Goal: Task Accomplishment & Management: Use online tool/utility

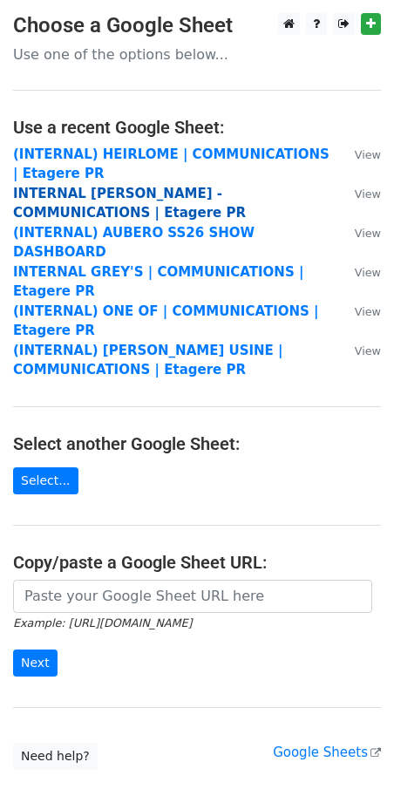
click at [112, 191] on strong "INTERNAL [PERSON_NAME] - COMMUNICATIONS | Etagere PR" at bounding box center [129, 204] width 233 height 36
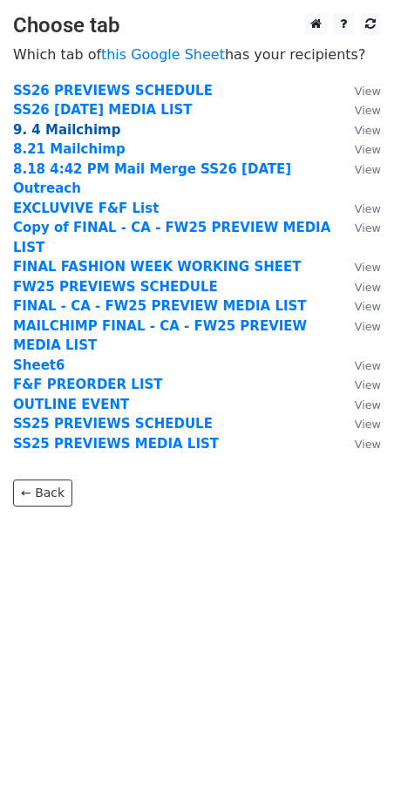
click at [46, 126] on strong "9. 4 Mailchimp" at bounding box center [66, 130] width 107 height 16
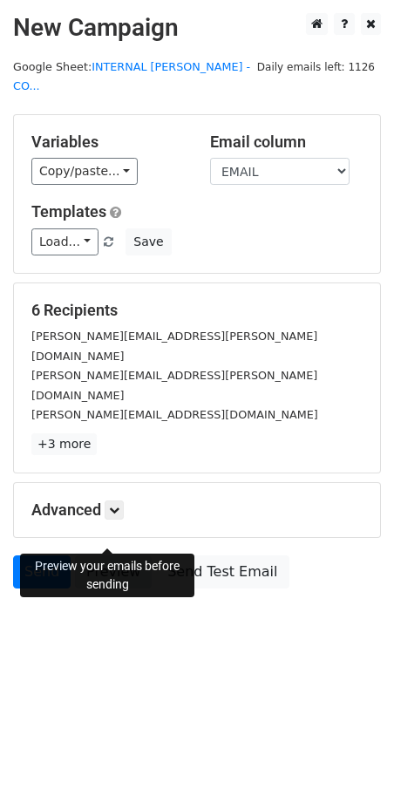
click at [105, 555] on link "Preview" at bounding box center [113, 571] width 77 height 33
click at [98, 555] on link "Preview" at bounding box center [113, 571] width 77 height 33
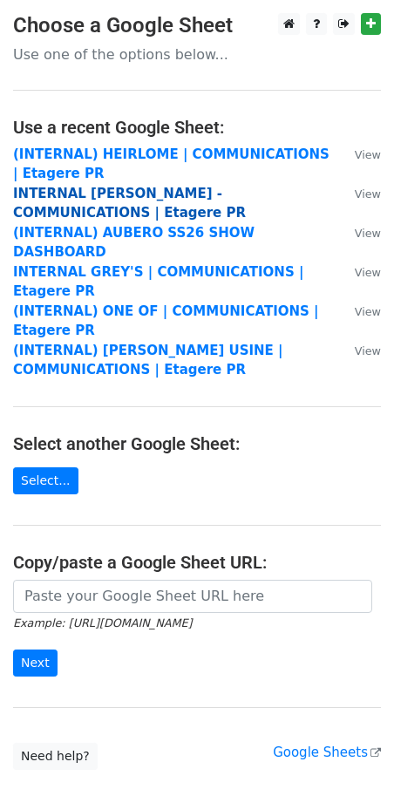
click at [73, 194] on strong "INTERNAL COLLEEN ALLEN - COMMUNICATIONS | Etagere PR" at bounding box center [129, 204] width 233 height 36
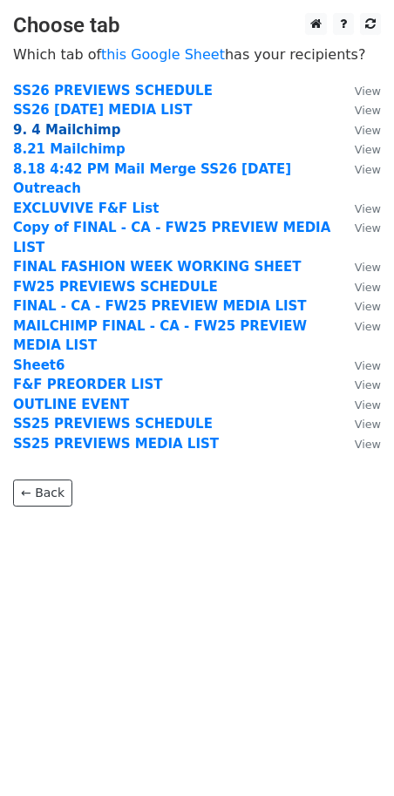
click at [45, 134] on strong "9. 4 Mailchimp" at bounding box center [66, 130] width 107 height 16
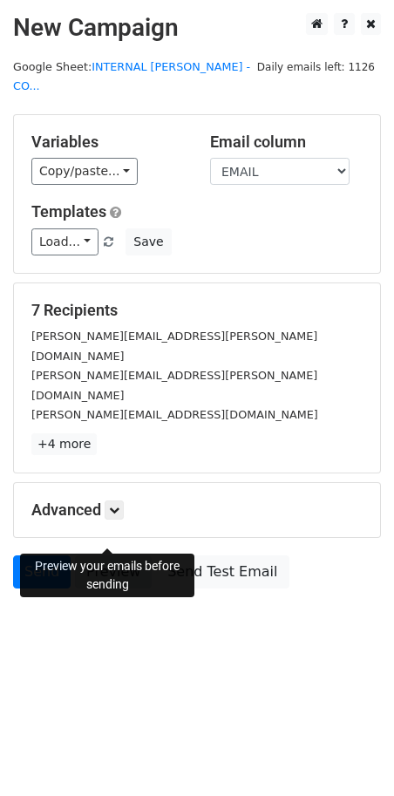
click at [130, 555] on link "Preview" at bounding box center [113, 571] width 77 height 33
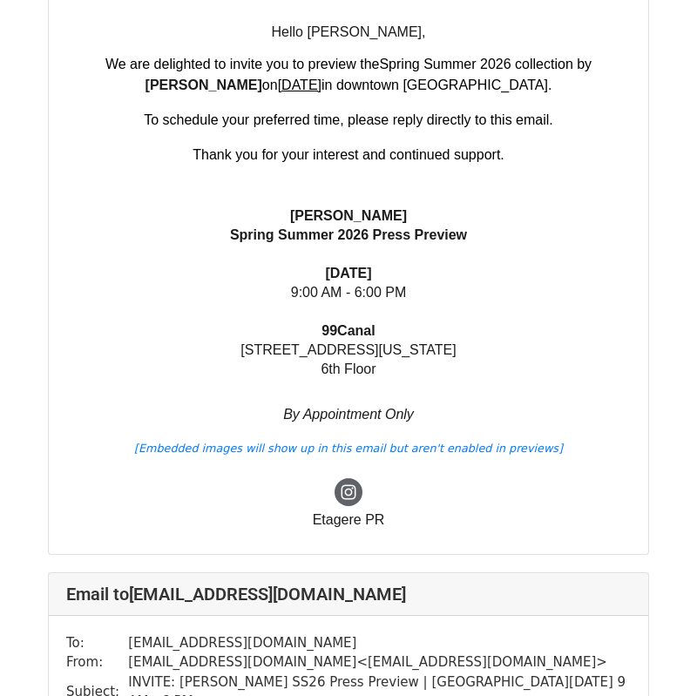
scroll to position [2237, 0]
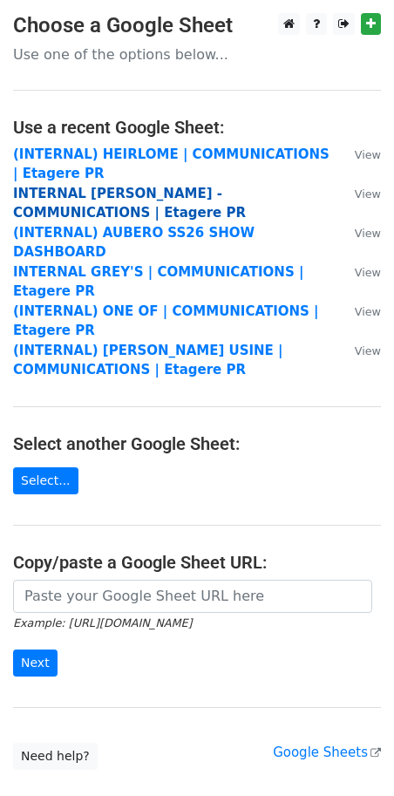
click at [75, 193] on strong "INTERNAL [PERSON_NAME] - COMMUNICATIONS | Etagere PR" at bounding box center [129, 204] width 233 height 36
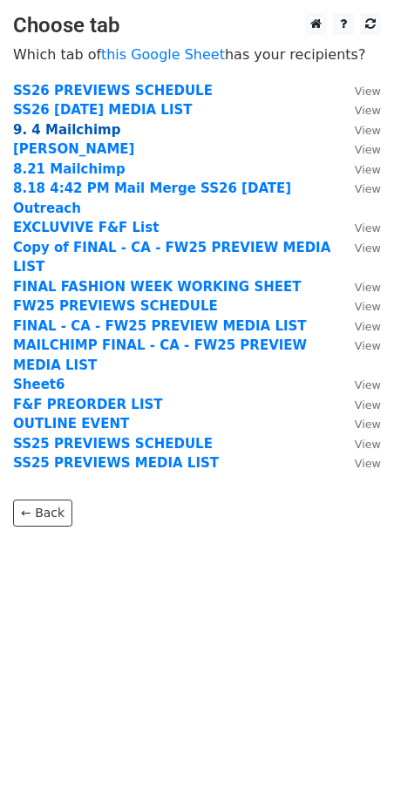
click at [70, 132] on strong "9. 4 Mailchimp" at bounding box center [66, 130] width 107 height 16
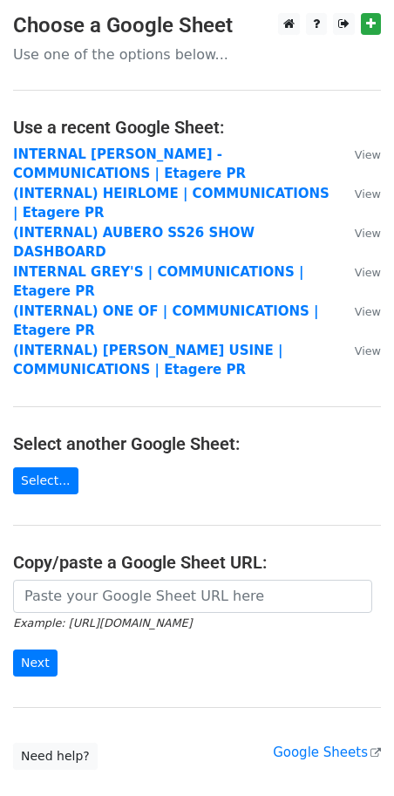
scroll to position [1, 0]
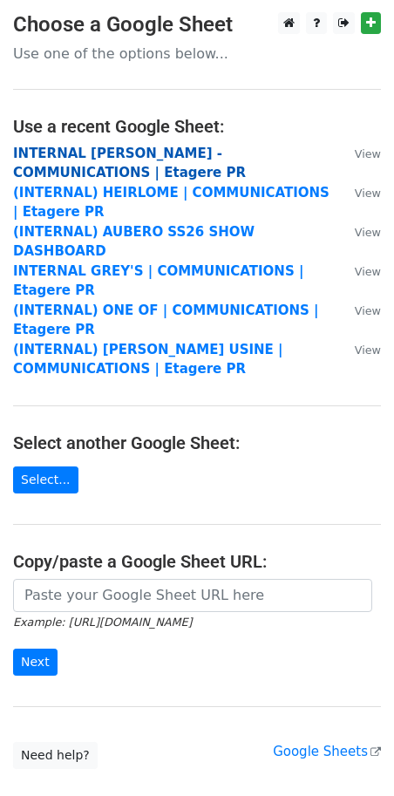
click at [152, 151] on strong "INTERNAL COLLEEN ALLEN - COMMUNICATIONS | Etagere PR" at bounding box center [129, 164] width 233 height 36
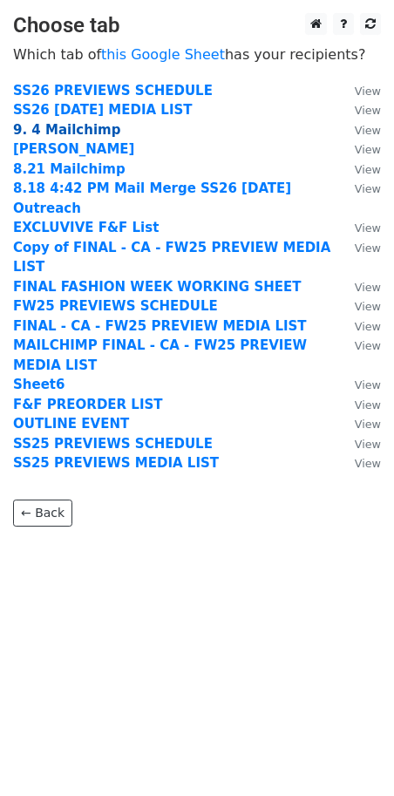
click at [33, 137] on strong "9. 4 Mailchimp" at bounding box center [66, 130] width 107 height 16
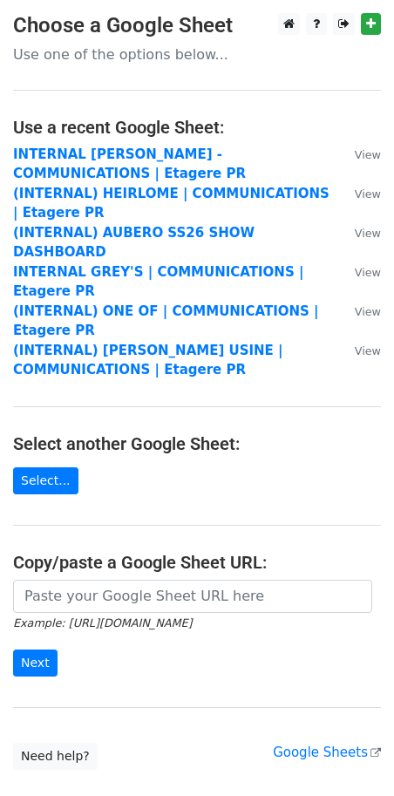
click at [51, 163] on td "INTERNAL [PERSON_NAME] - COMMUNICATIONS | Etagere PR" at bounding box center [175, 164] width 324 height 39
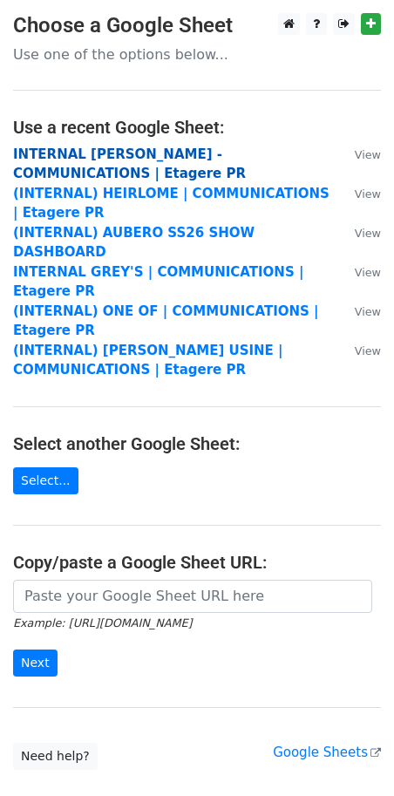
click at [138, 151] on strong "INTERNAL COLLEEN ALLEN - COMMUNICATIONS | Etagere PR" at bounding box center [129, 164] width 233 height 36
click at [98, 157] on strong "INTERNAL [PERSON_NAME] - COMMUNICATIONS | Etagere PR" at bounding box center [129, 164] width 233 height 36
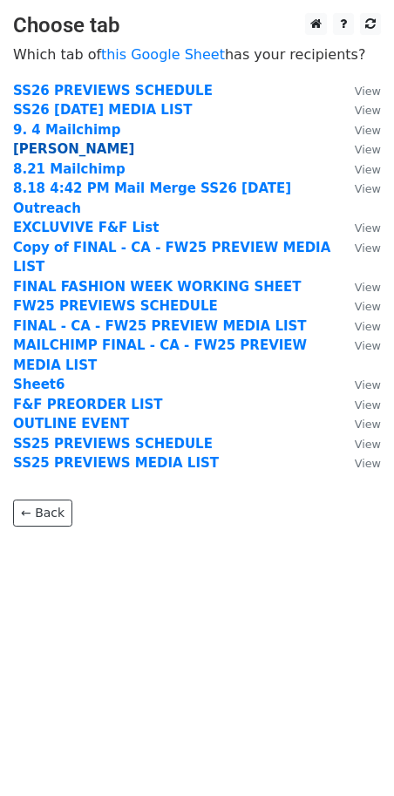
click at [37, 145] on strong "CHRISTINA" at bounding box center [73, 149] width 121 height 16
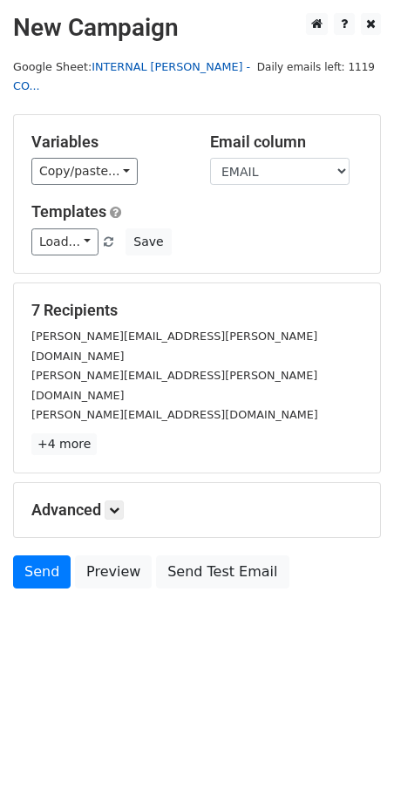
click at [101, 67] on link "INTERNAL [PERSON_NAME] - CO..." at bounding box center [131, 76] width 237 height 33
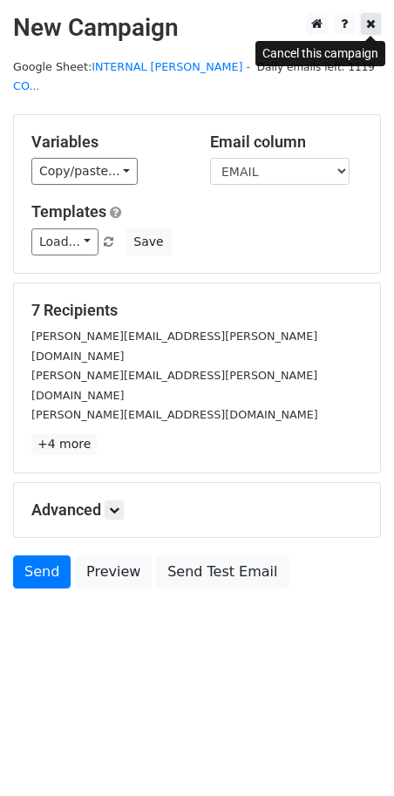
click at [376, 23] on link at bounding box center [371, 24] width 20 height 22
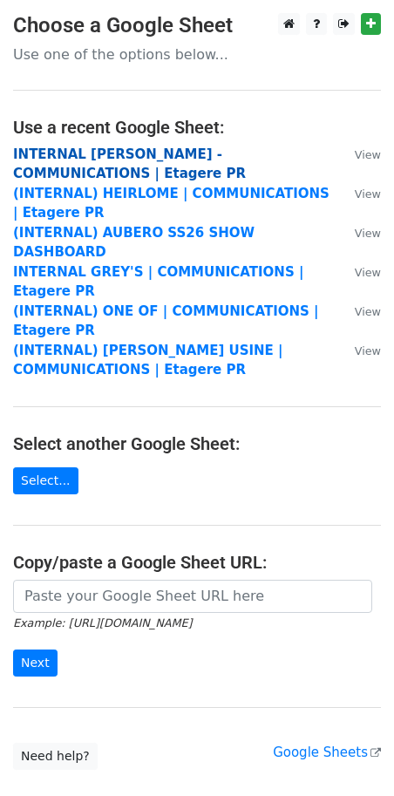
click at [91, 150] on strong "INTERNAL [PERSON_NAME] - COMMUNICATIONS | Etagere PR" at bounding box center [129, 164] width 233 height 36
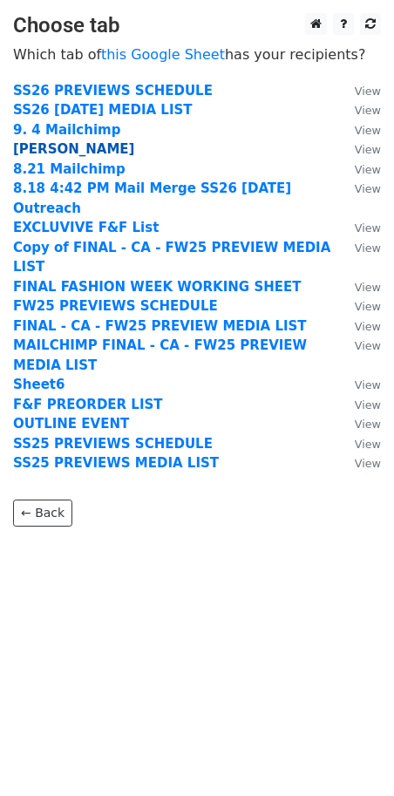
click at [58, 148] on strong "[PERSON_NAME]" at bounding box center [73, 149] width 121 height 16
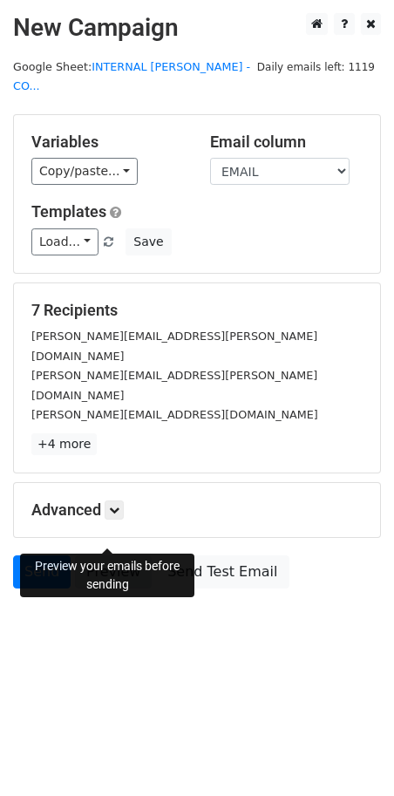
click at [95, 555] on link "Preview" at bounding box center [113, 571] width 77 height 33
click at [369, 24] on icon at bounding box center [371, 23] width 10 height 12
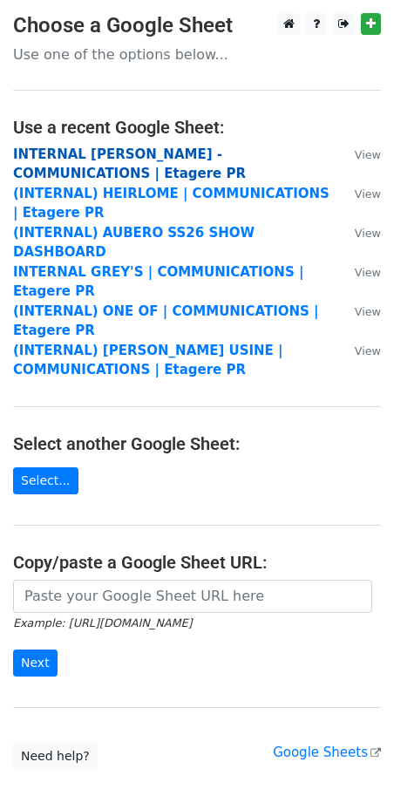
click at [69, 153] on strong "INTERNAL COLLEEN ALLEN - COMMUNICATIONS | Etagere PR" at bounding box center [129, 164] width 233 height 36
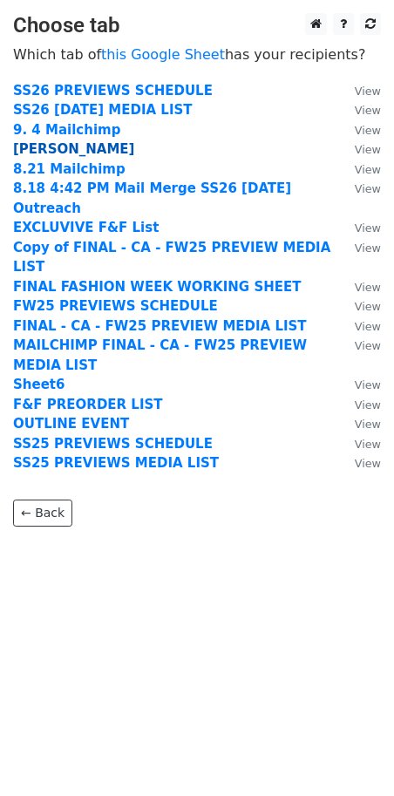
click at [58, 147] on strong "[PERSON_NAME]" at bounding box center [73, 149] width 121 height 16
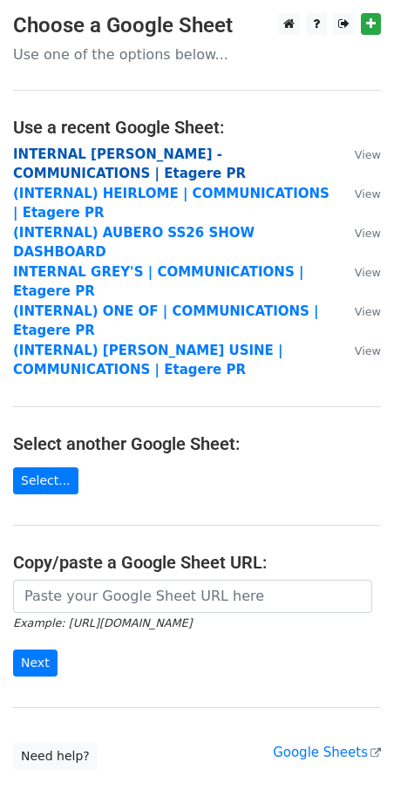
click at [64, 156] on strong "INTERNAL [PERSON_NAME] - COMMUNICATIONS | Etagere PR" at bounding box center [129, 164] width 233 height 36
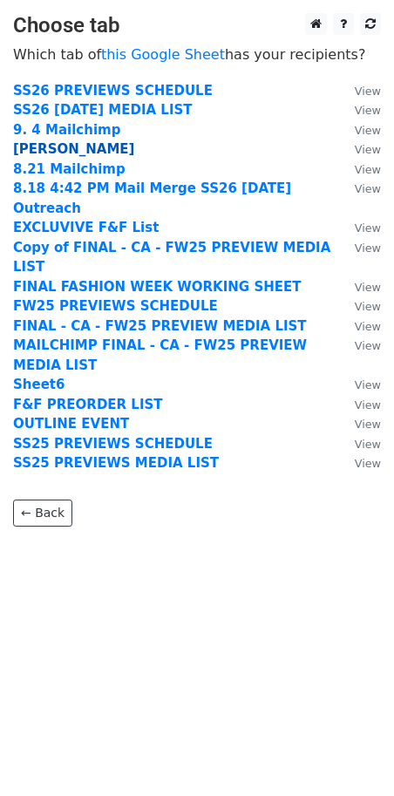
click at [39, 146] on strong "[PERSON_NAME]" at bounding box center [73, 149] width 121 height 16
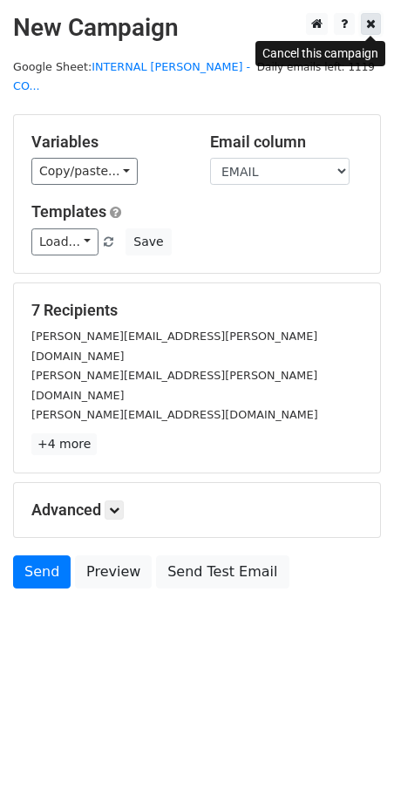
click at [366, 29] on icon at bounding box center [371, 23] width 10 height 12
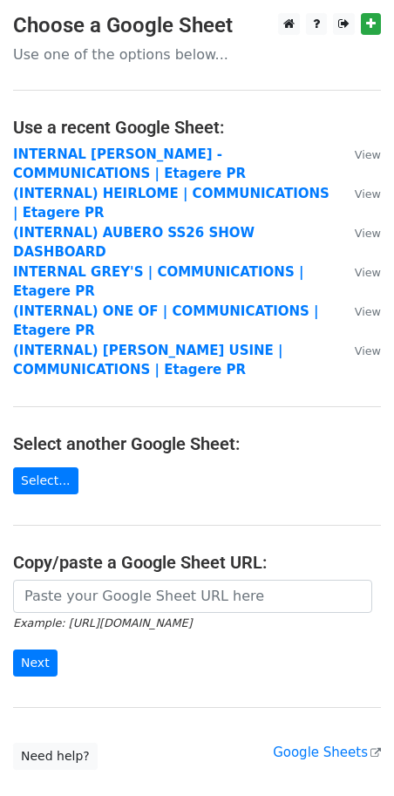
click at [67, 162] on td "INTERNAL [PERSON_NAME] - COMMUNICATIONS | Etagere PR" at bounding box center [175, 164] width 324 height 39
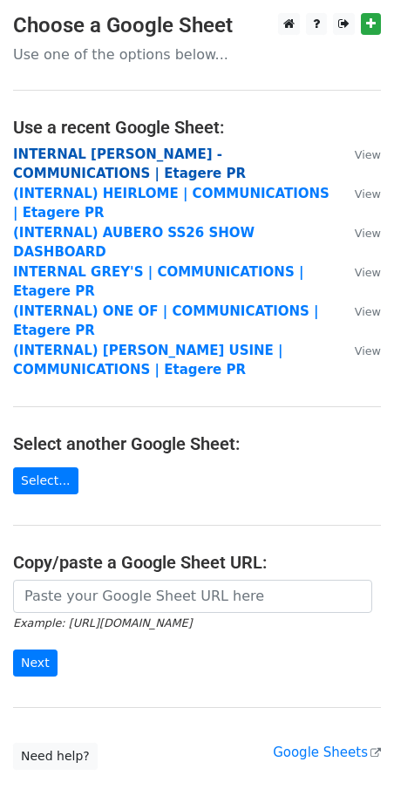
click at [101, 151] on strong "INTERNAL [PERSON_NAME] - COMMUNICATIONS | Etagere PR" at bounding box center [129, 164] width 233 height 36
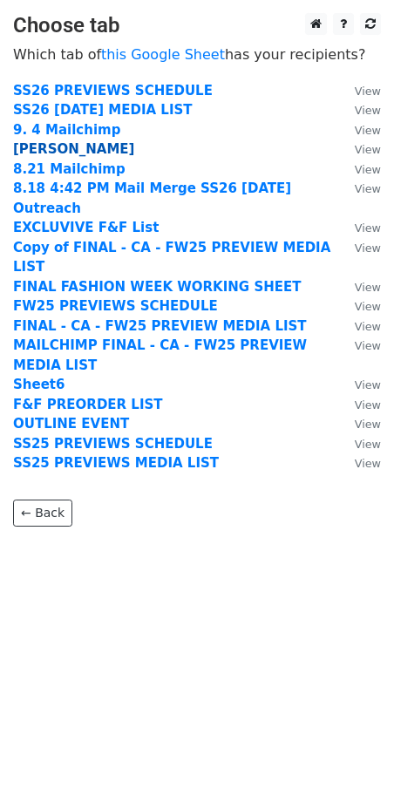
click at [48, 146] on strong "[PERSON_NAME]" at bounding box center [73, 149] width 121 height 16
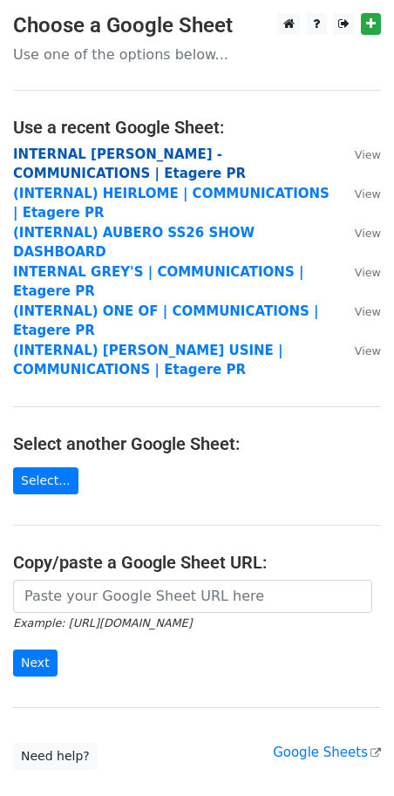
click at [45, 159] on strong "INTERNAL [PERSON_NAME] - COMMUNICATIONS | Etagere PR" at bounding box center [129, 164] width 233 height 36
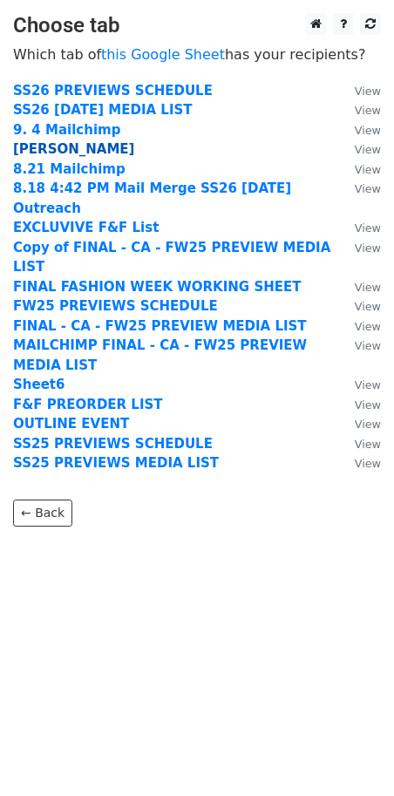
click at [40, 145] on strong "[PERSON_NAME]" at bounding box center [73, 149] width 121 height 16
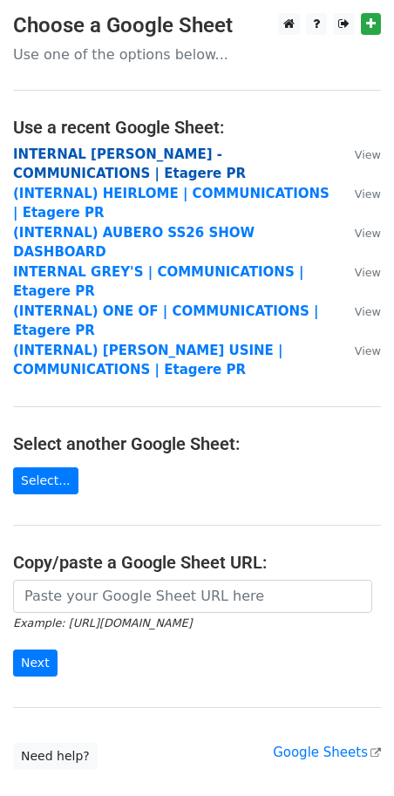
click at [67, 155] on strong "INTERNAL [PERSON_NAME] - COMMUNICATIONS | Etagere PR" at bounding box center [129, 164] width 233 height 36
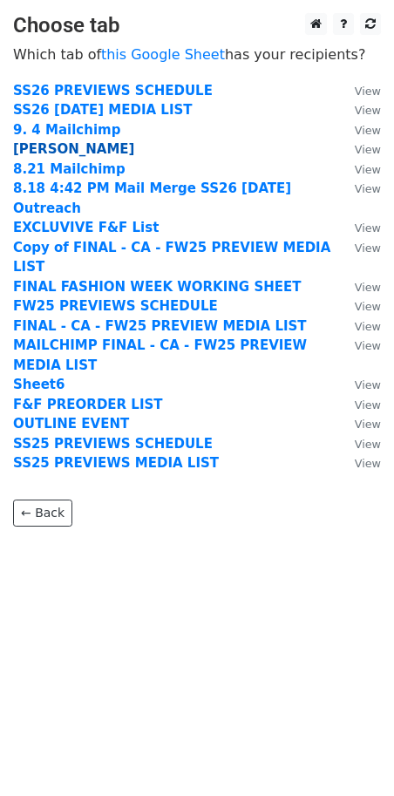
click at [36, 146] on strong "CHRISTINA" at bounding box center [73, 149] width 121 height 16
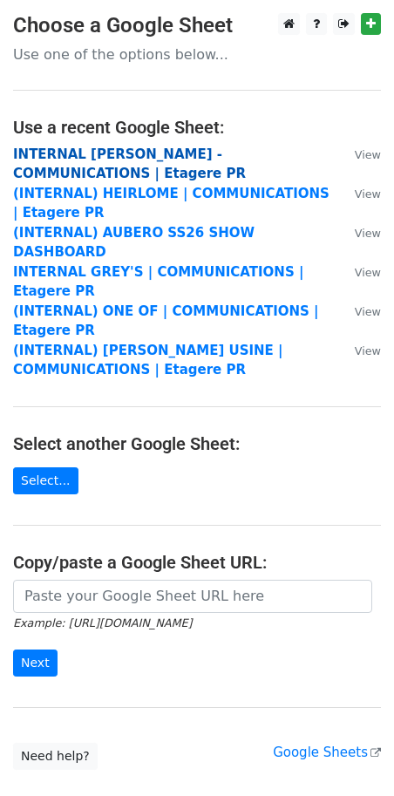
click at [72, 149] on strong "INTERNAL [PERSON_NAME] - COMMUNICATIONS | Etagere PR" at bounding box center [129, 164] width 233 height 36
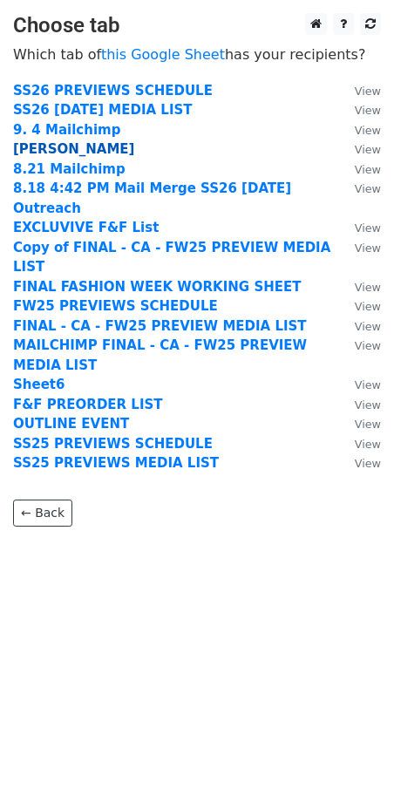
click at [51, 155] on strong "CHRISTINA" at bounding box center [73, 149] width 121 height 16
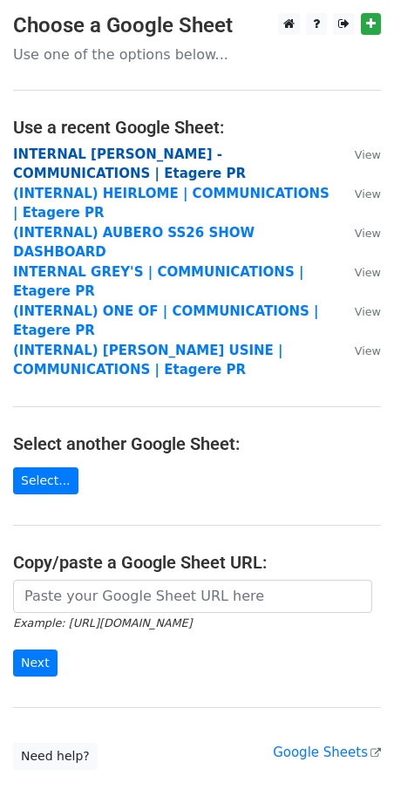
click at [68, 152] on strong "INTERNAL [PERSON_NAME] - COMMUNICATIONS | Etagere PR" at bounding box center [129, 164] width 233 height 36
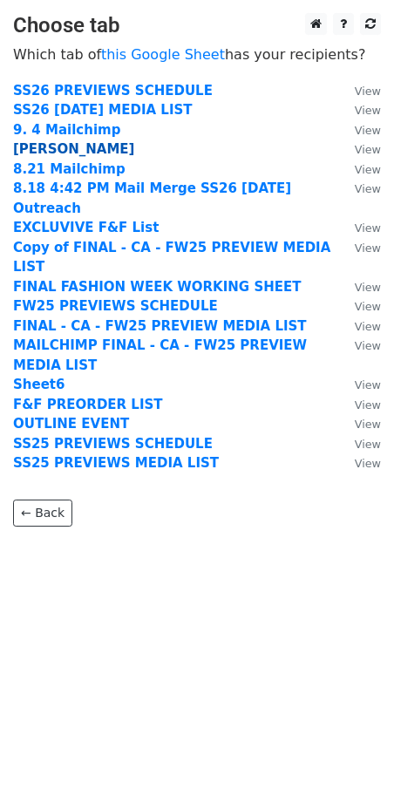
click at [63, 152] on strong "CHRISTINA" at bounding box center [73, 149] width 121 height 16
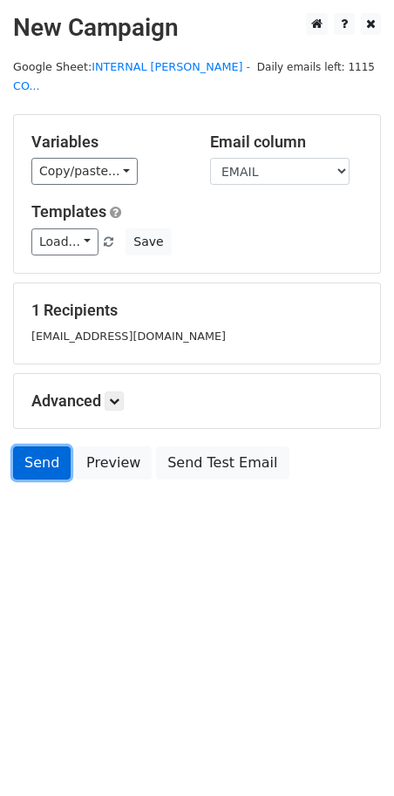
click at [32, 466] on link "Send" at bounding box center [42, 462] width 58 height 33
